Goal: Information Seeking & Learning: Learn about a topic

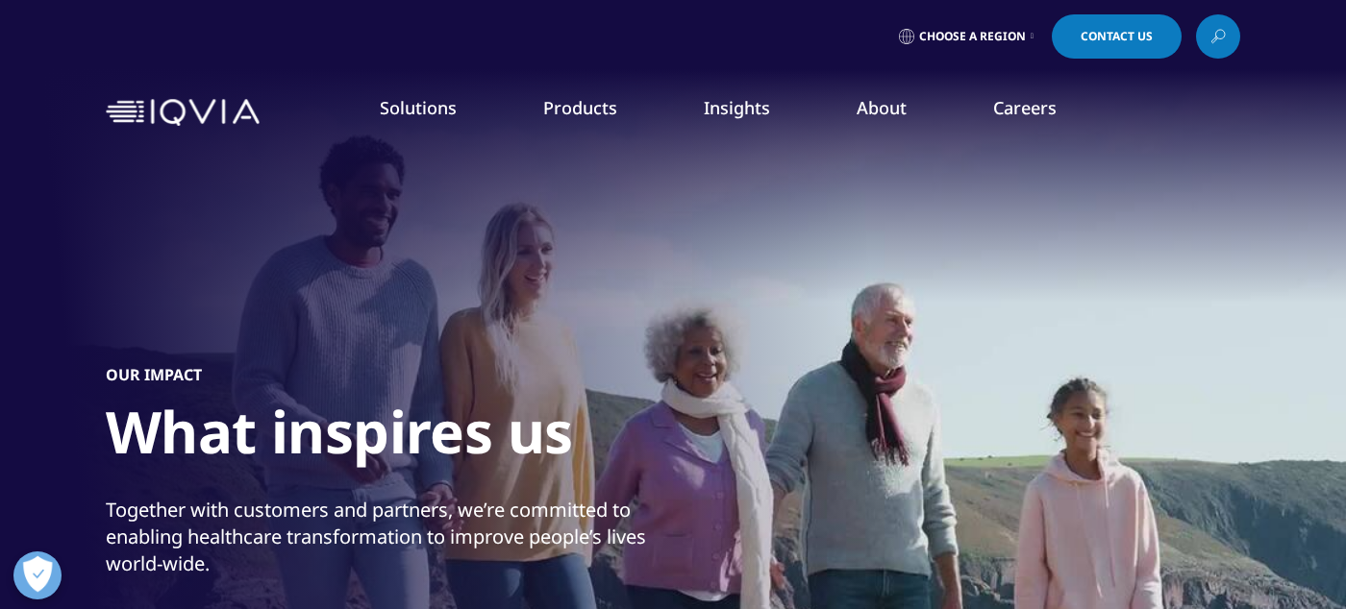
click at [392, 265] on link "Our Story" at bounding box center [524, 258] width 330 height 21
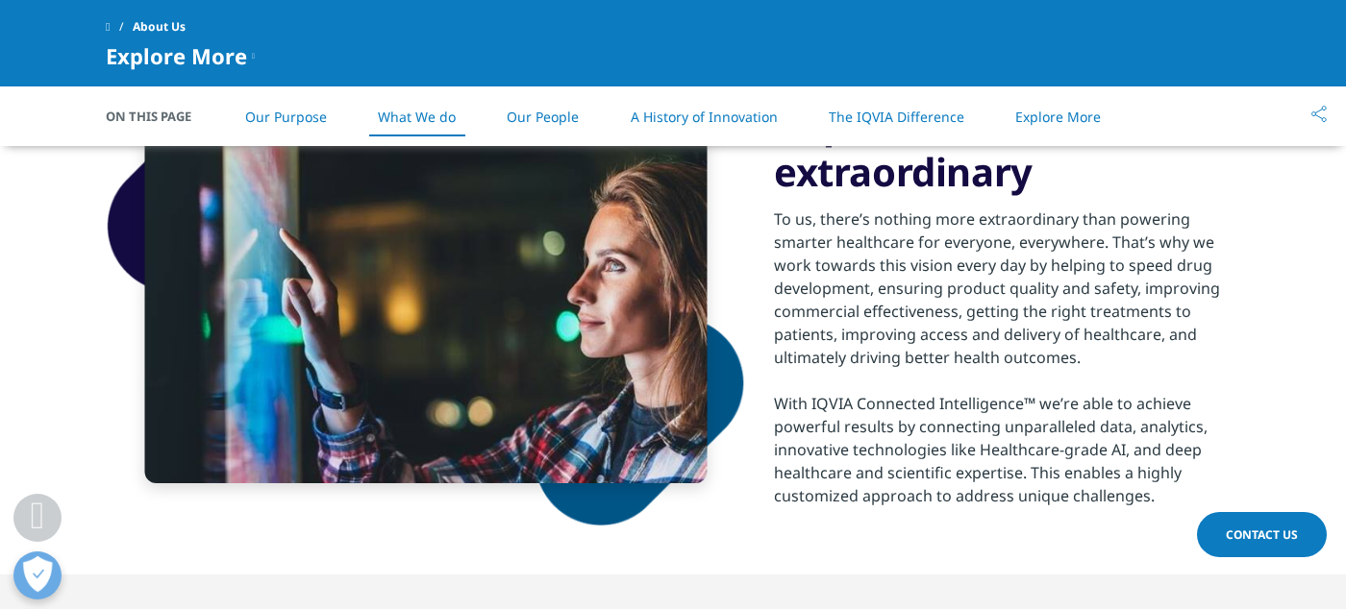
scroll to position [1346, 0]
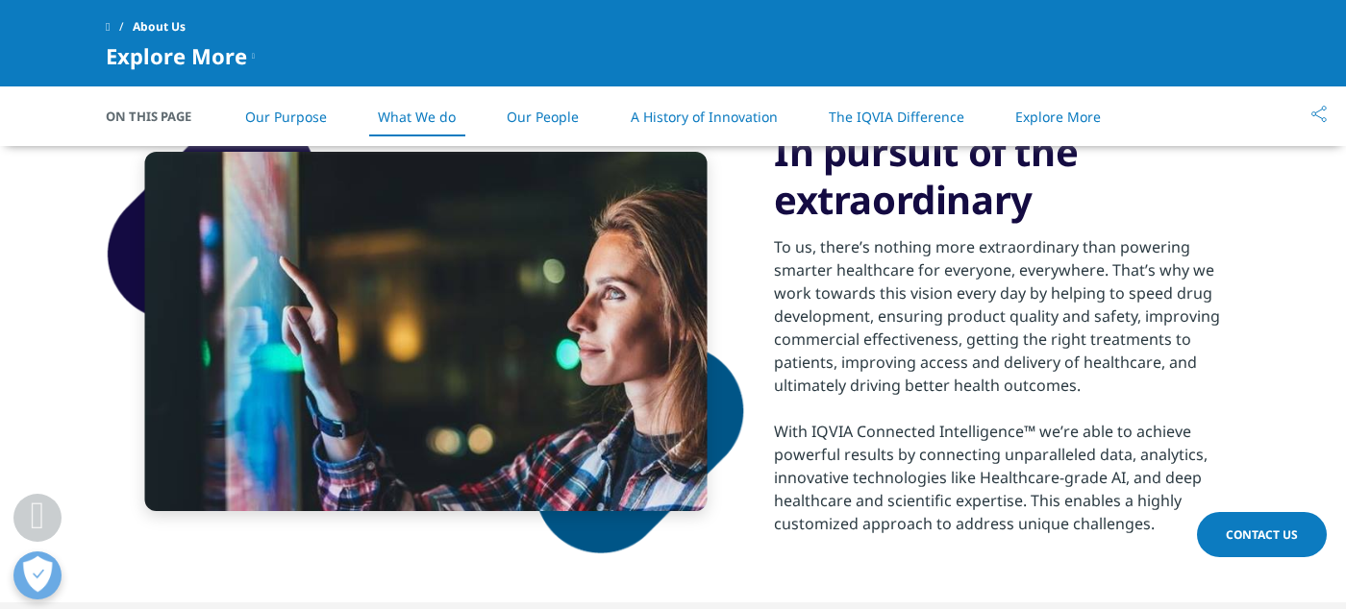
click at [734, 114] on link "A History of Innovation" at bounding box center [704, 117] width 147 height 18
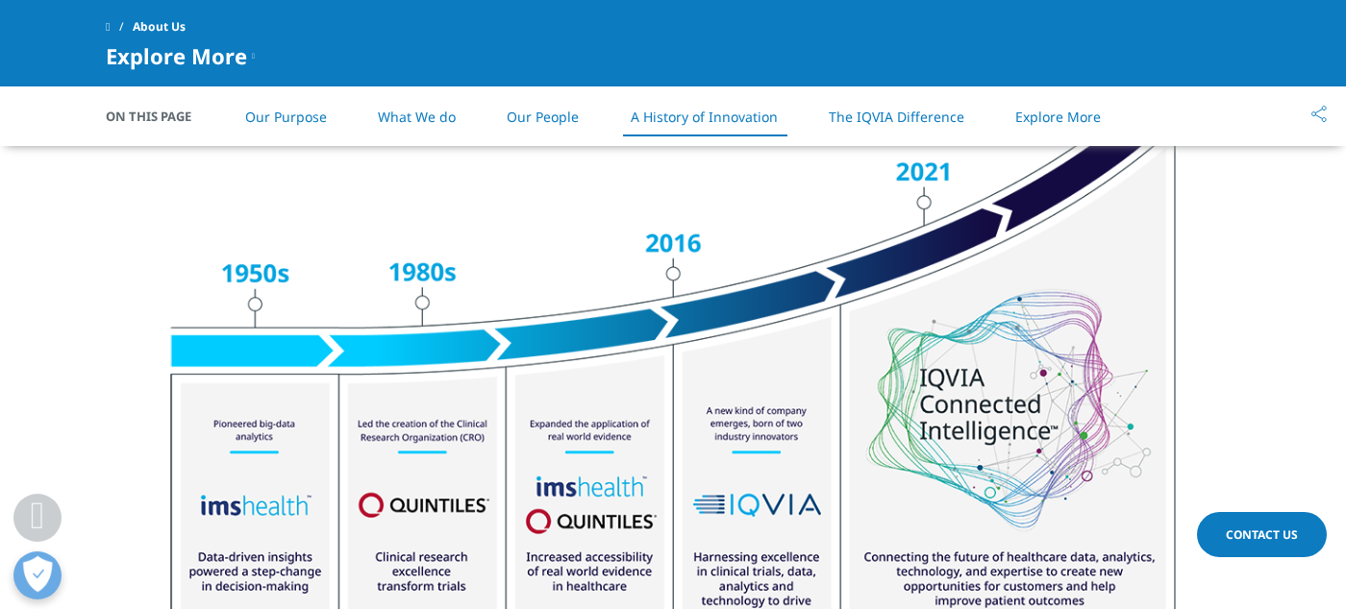
scroll to position [2520, 0]
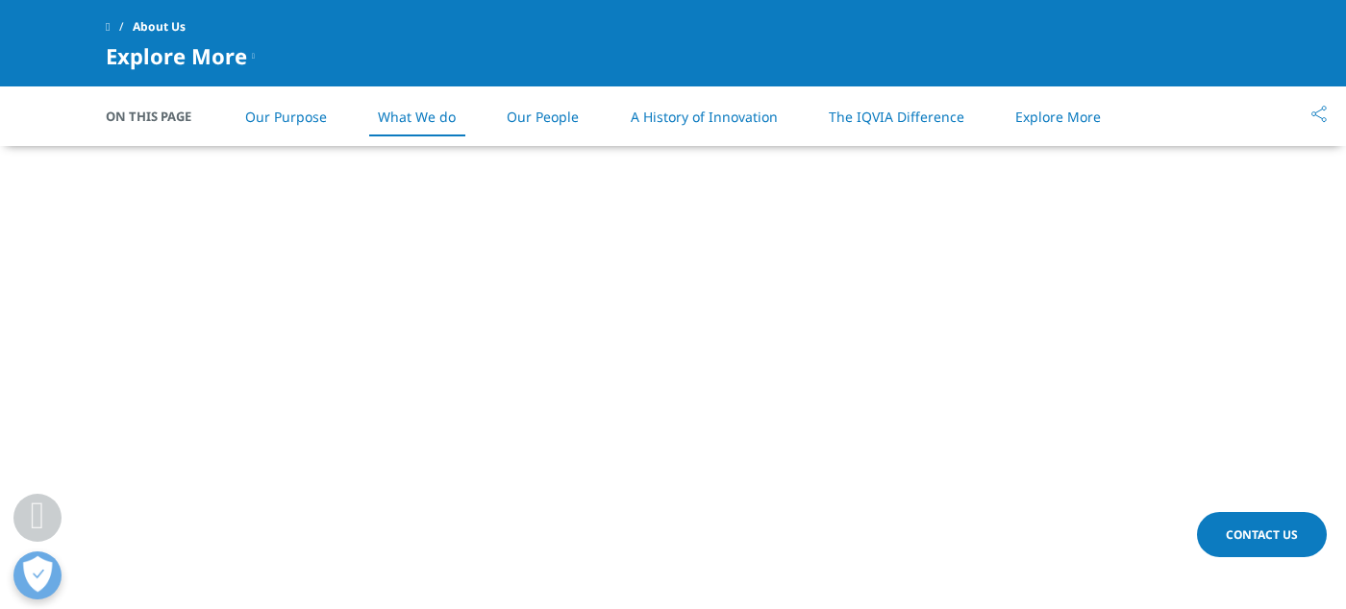
scroll to position [1346, 0]
